Goal: Information Seeking & Learning: Learn about a topic

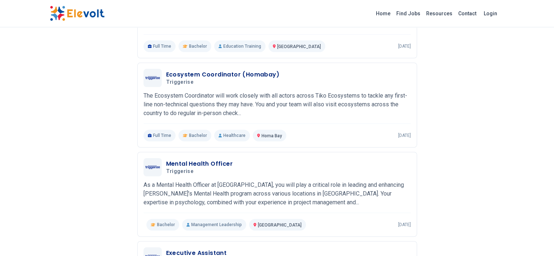
scroll to position [248, 0]
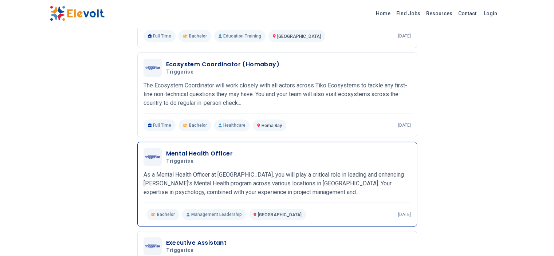
click at [193, 149] on h3 "Mental Health Officer" at bounding box center [199, 153] width 67 height 9
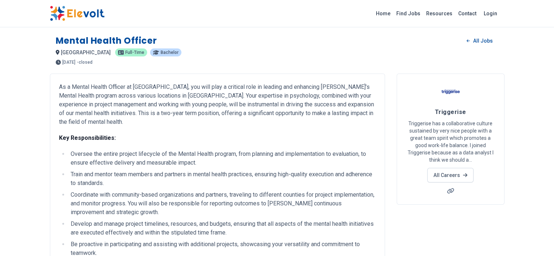
scroll to position [224, 0]
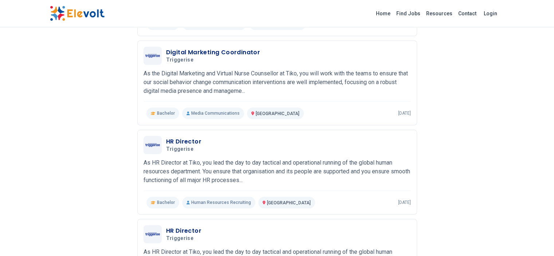
scroll to position [889, 0]
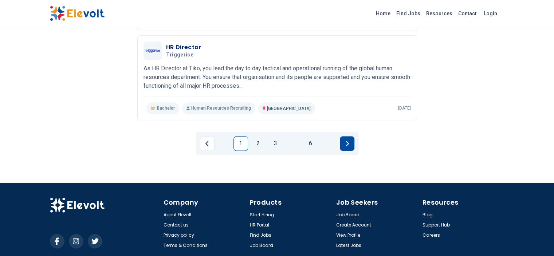
click at [347, 141] on icon "Next page" at bounding box center [347, 144] width 4 height 6
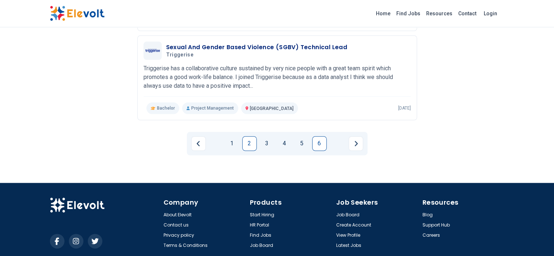
click at [321, 136] on link "6" at bounding box center [319, 143] width 15 height 15
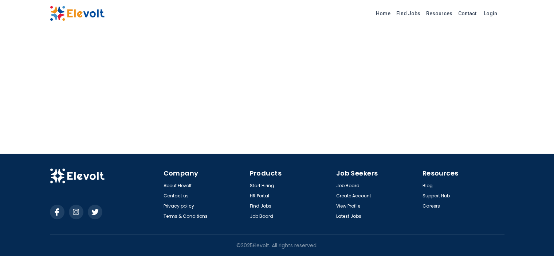
scroll to position [106, 0]
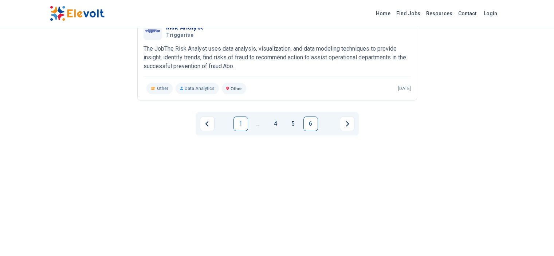
click at [242, 118] on link "1" at bounding box center [240, 124] width 15 height 15
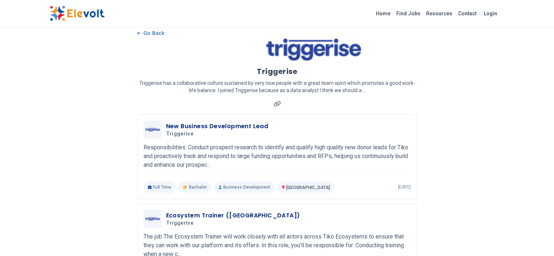
scroll to position [0, 0]
